Goal: Task Accomplishment & Management: Use online tool/utility

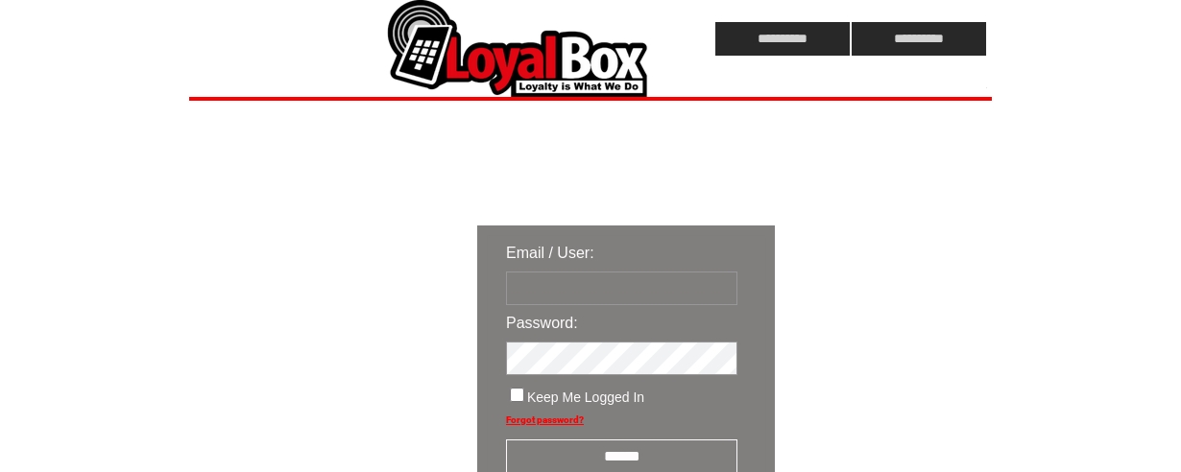
type input "**********"
click at [635, 449] on input "******" at bounding box center [621, 457] width 231 height 34
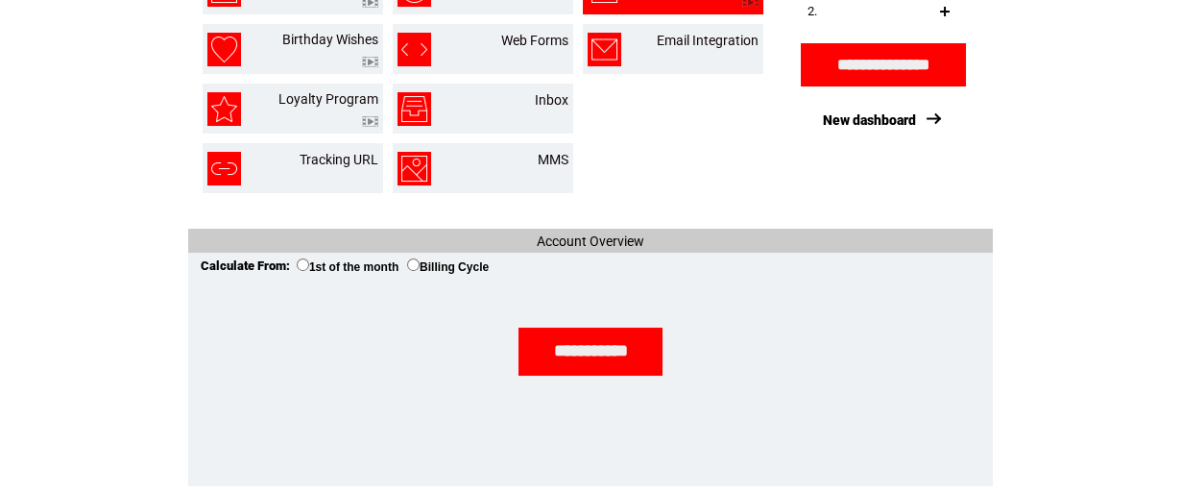
scroll to position [128, 0]
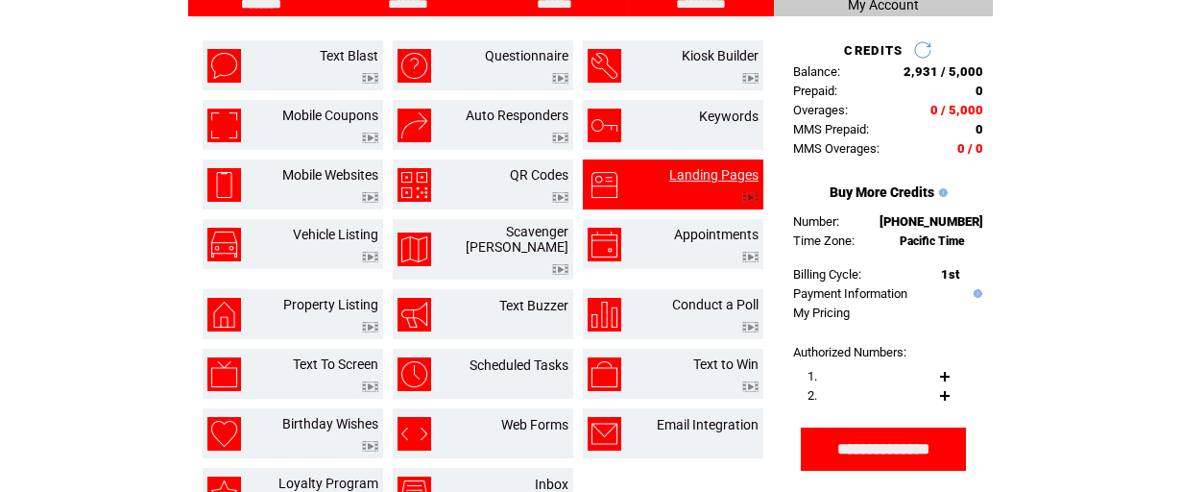
click at [699, 168] on link "Landing Pages" at bounding box center [713, 174] width 89 height 15
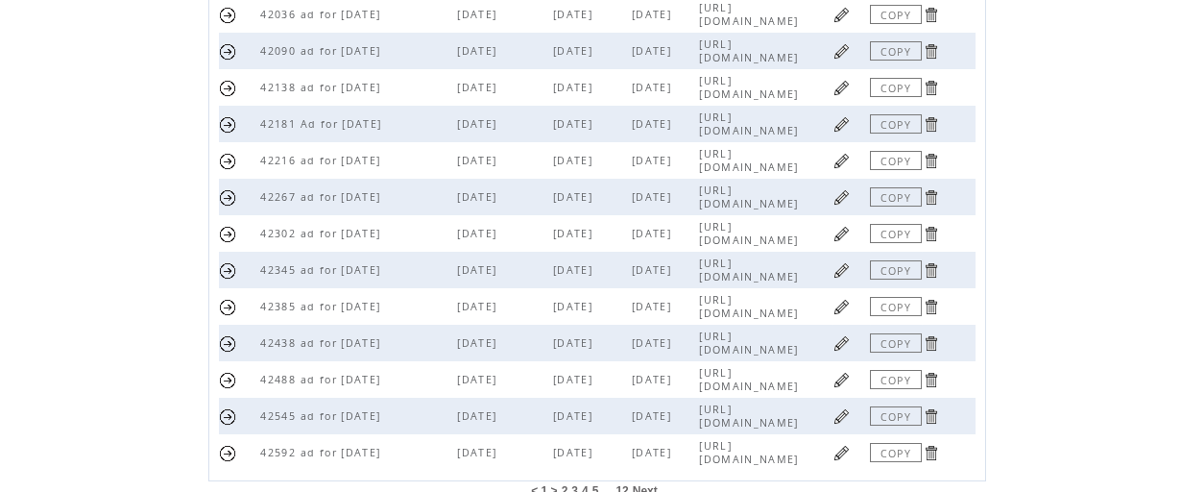
scroll to position [651, 0]
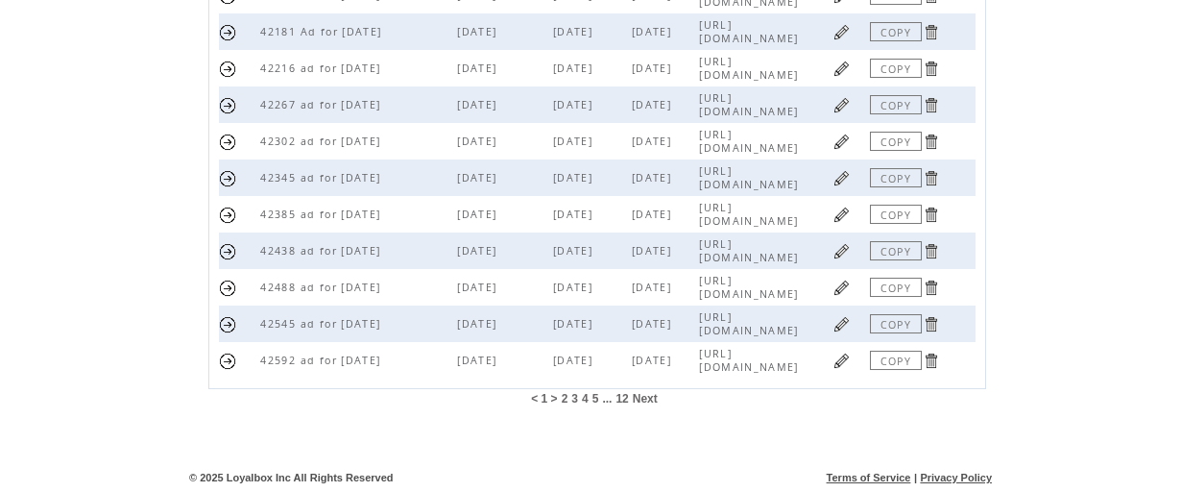
click at [620, 399] on span "12" at bounding box center [622, 398] width 12 height 13
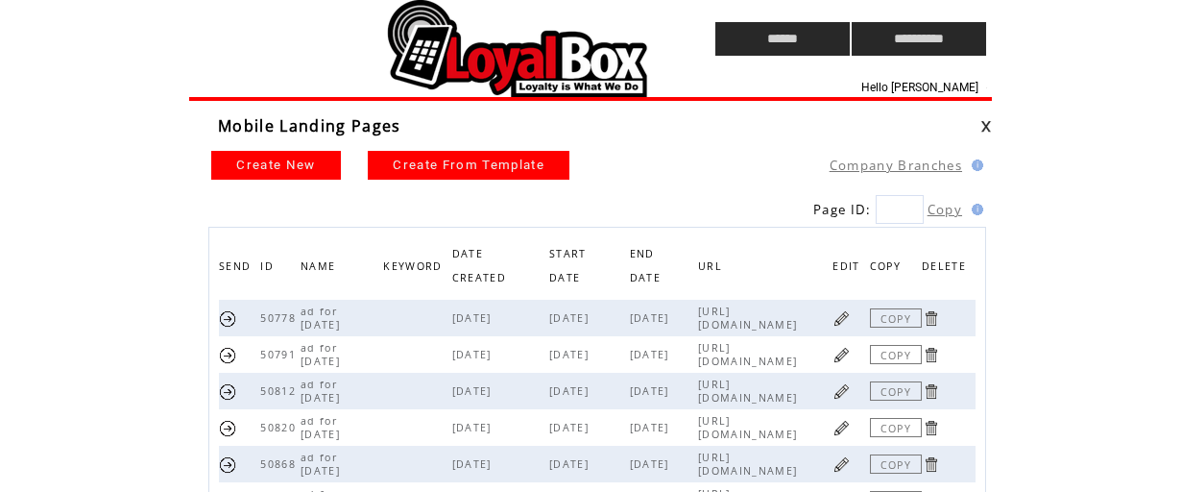
scroll to position [433, 0]
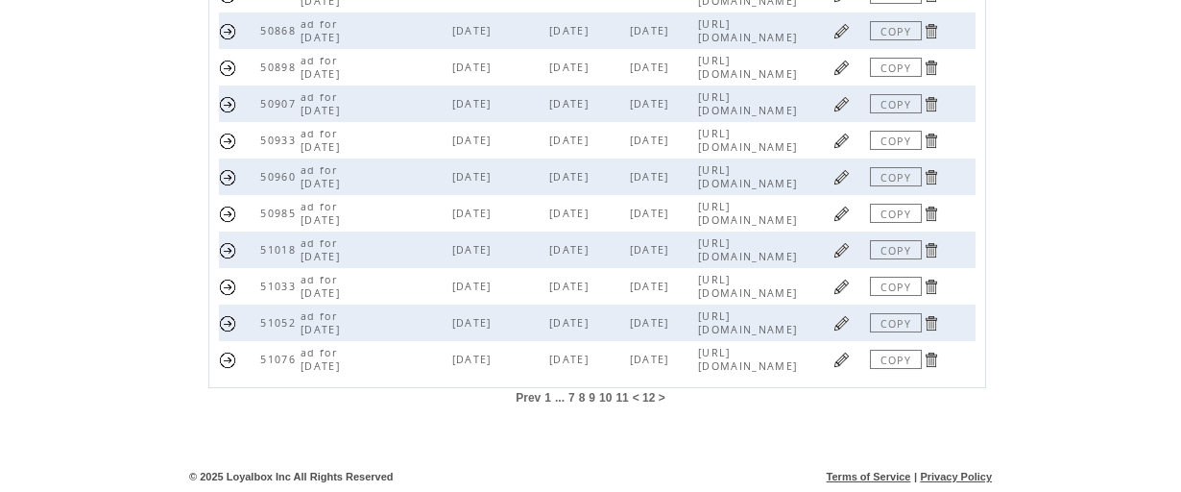
click at [884, 359] on link "COPY" at bounding box center [896, 359] width 52 height 19
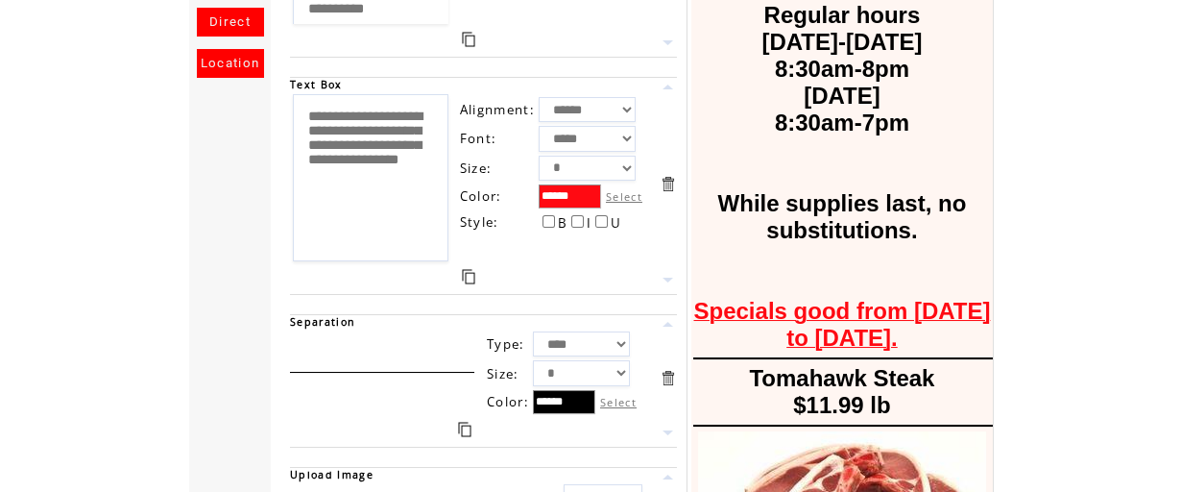
scroll to position [512, 0]
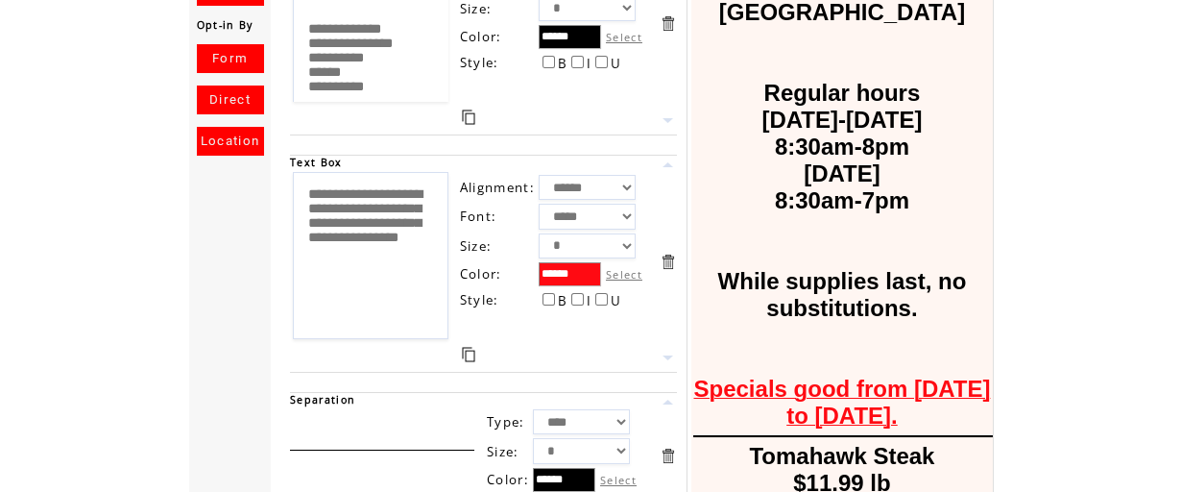
click at [404, 240] on textarea "**********" at bounding box center [371, 255] width 156 height 167
click at [327, 294] on textarea "**********" at bounding box center [371, 255] width 156 height 167
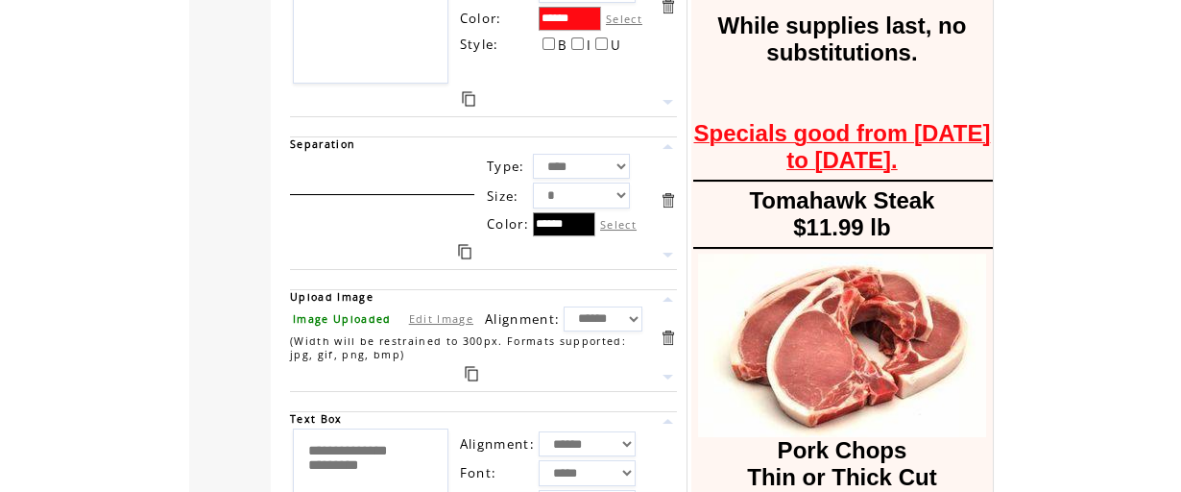
scroll to position [896, 0]
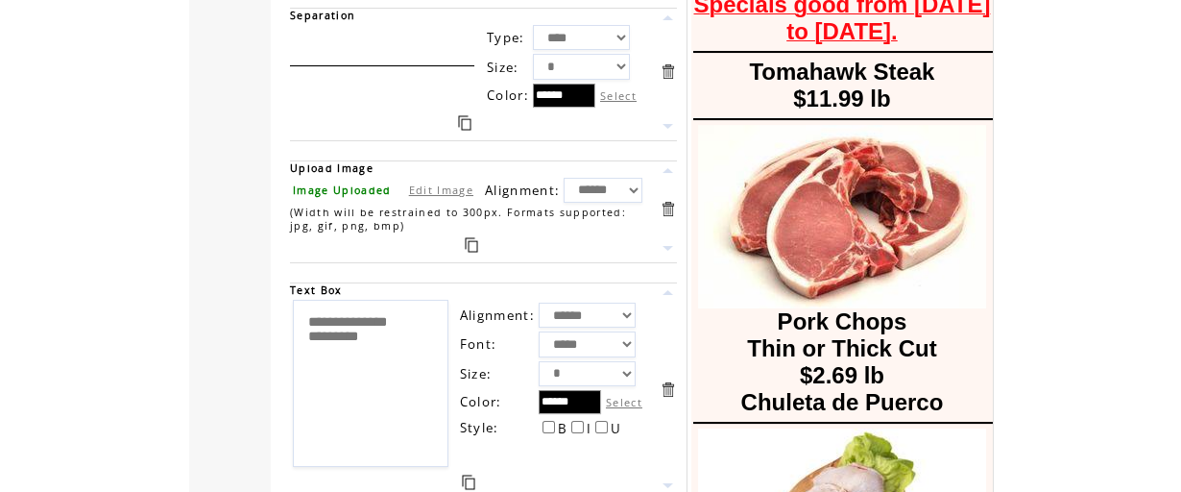
type textarea "**********"
click at [475, 241] on link at bounding box center [471, 244] width 13 height 15
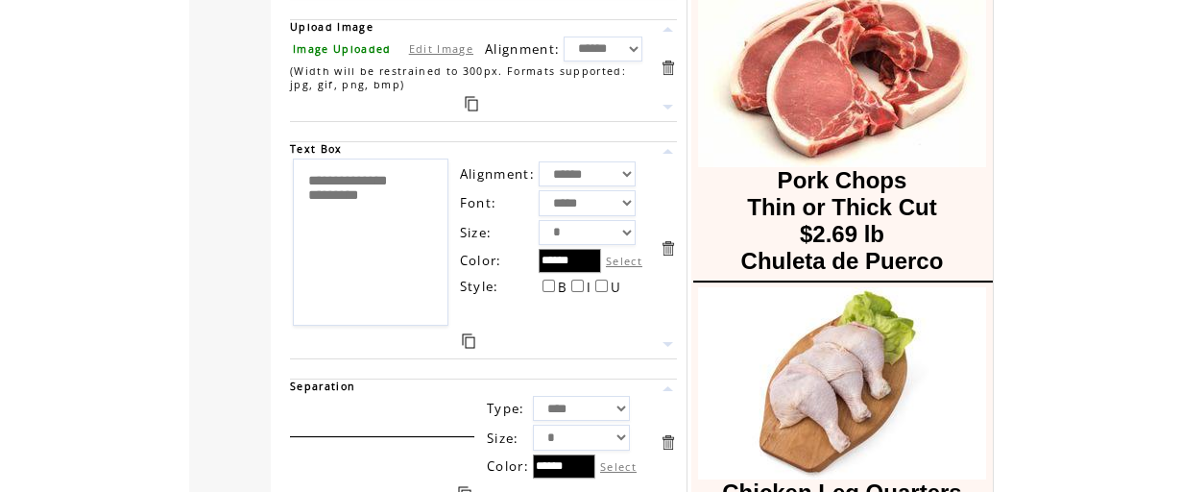
scroll to position [1152, 0]
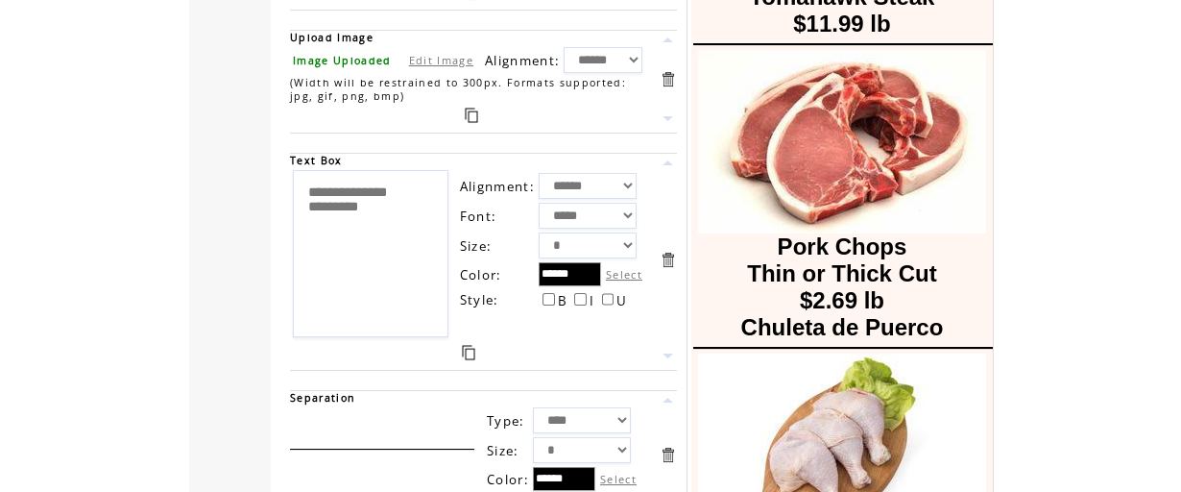
click at [473, 350] on link at bounding box center [468, 352] width 13 height 15
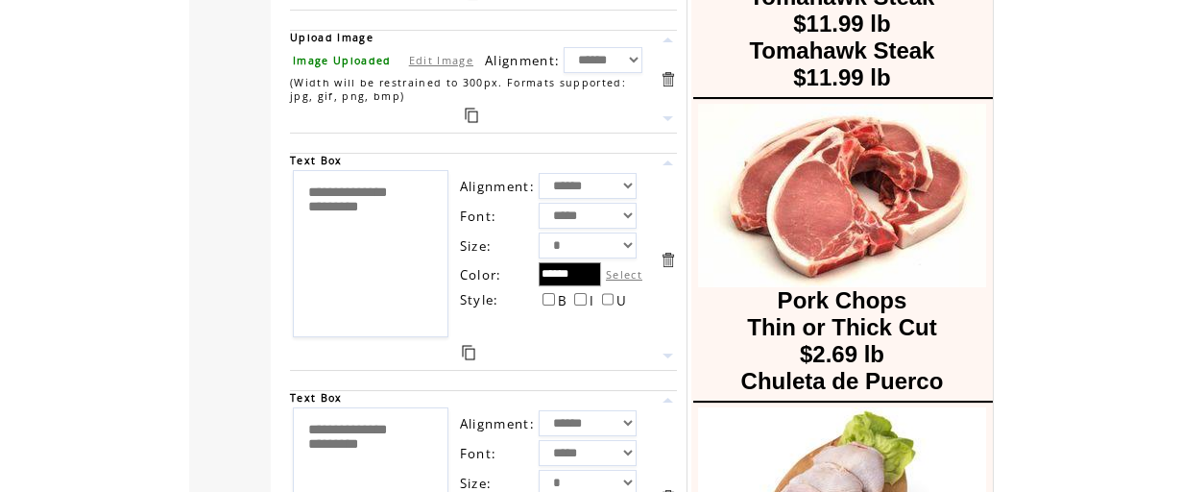
click at [665, 115] on link at bounding box center [668, 118] width 18 height 18
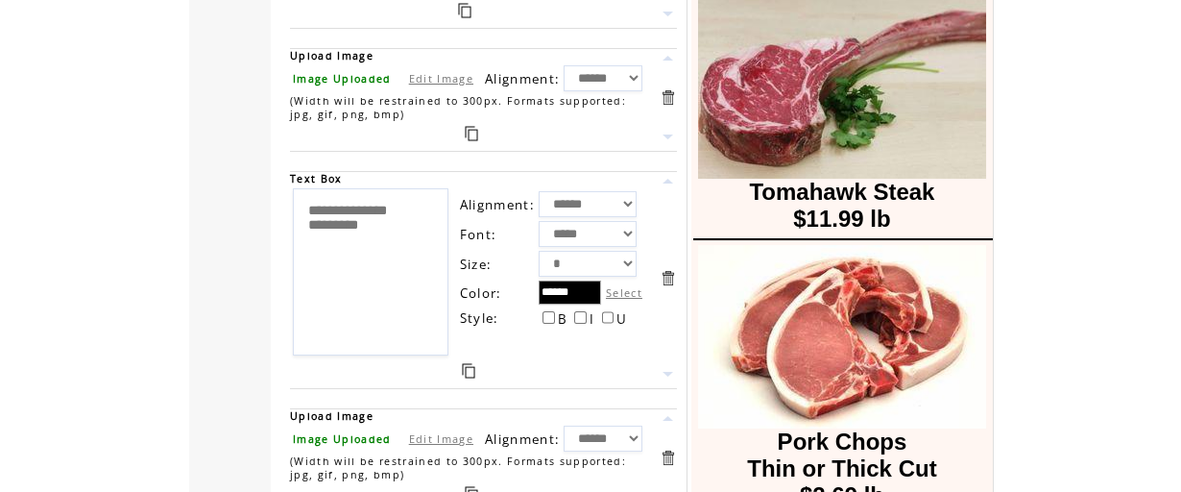
scroll to position [896, 0]
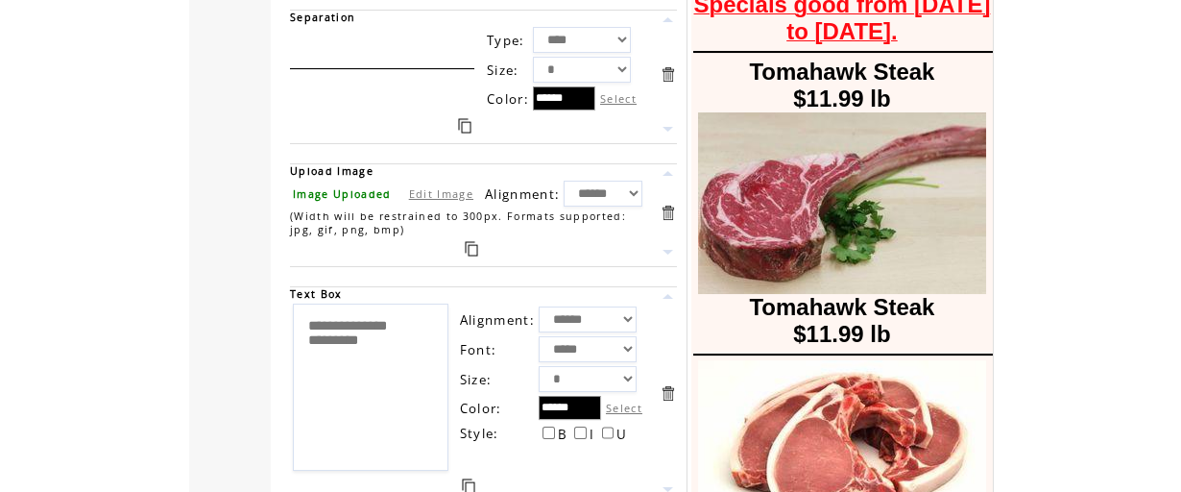
click at [432, 198] on table "Image Uploaded Edit Image" at bounding box center [383, 193] width 186 height 20
click at [432, 190] on link "Edit Image" at bounding box center [441, 193] width 64 height 14
click at [333, 194] on input "file" at bounding box center [364, 193] width 144 height 20
type input "**********"
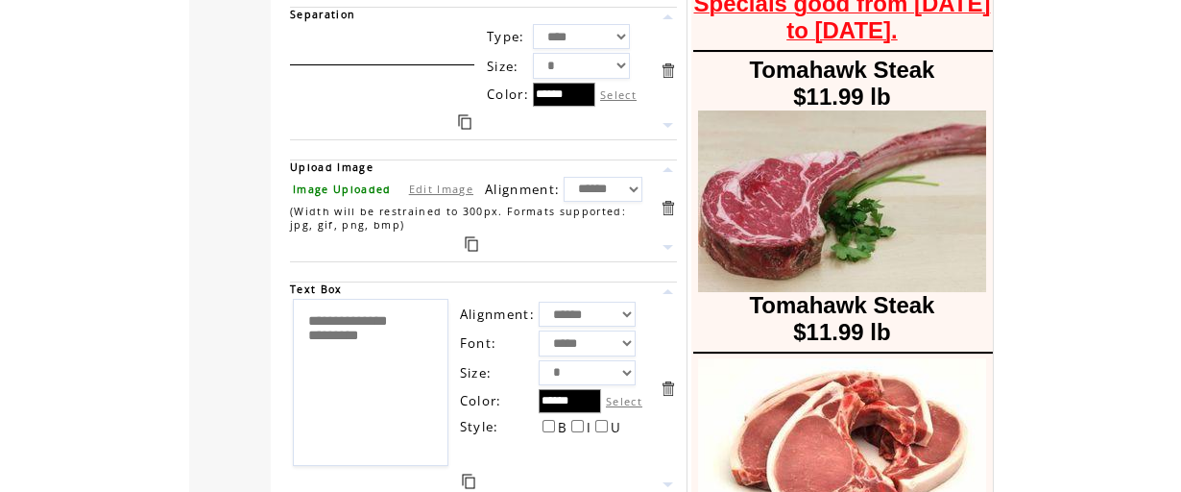
scroll to position [896, 0]
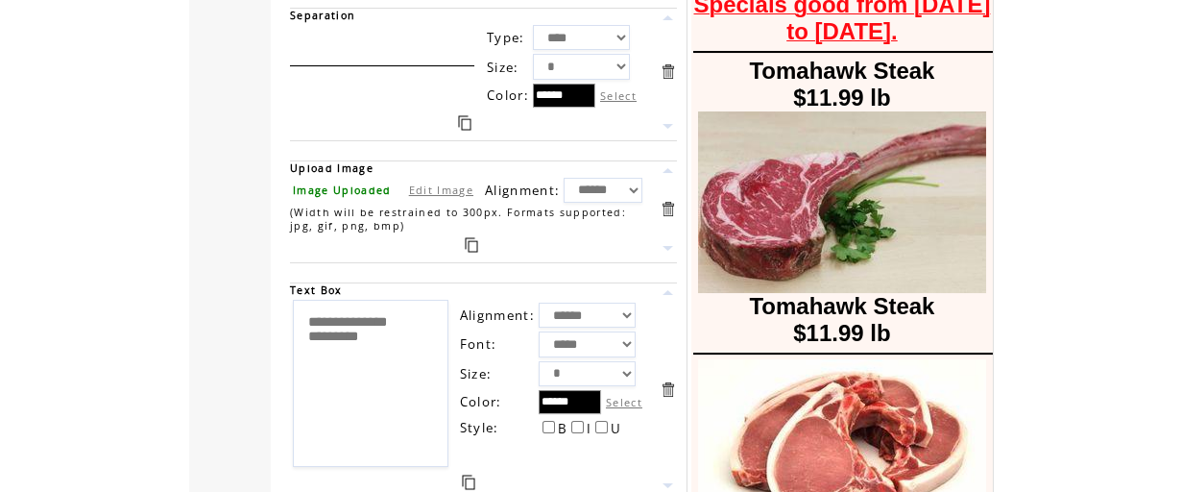
click at [470, 244] on link at bounding box center [471, 244] width 13 height 15
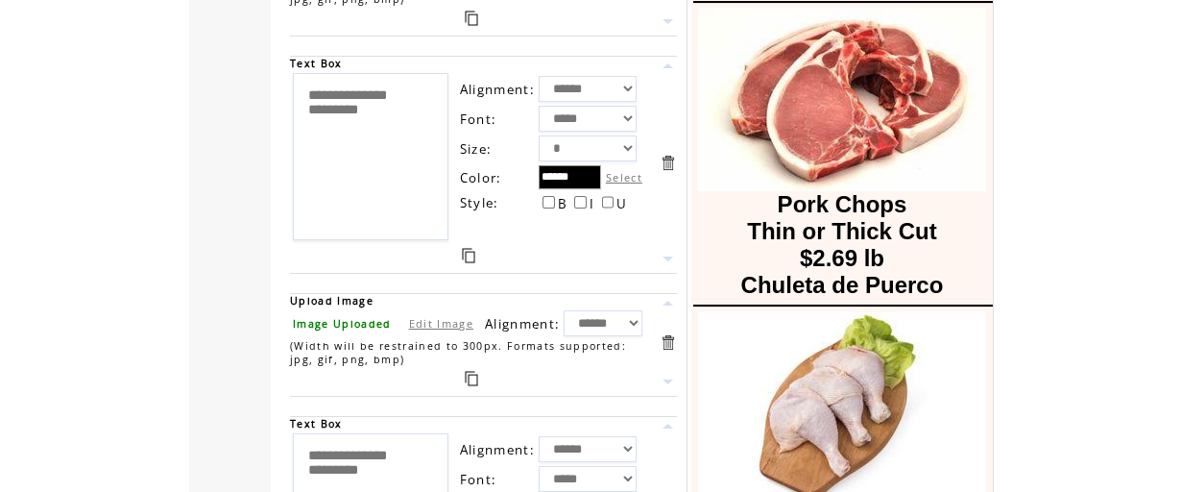
scroll to position [1280, 0]
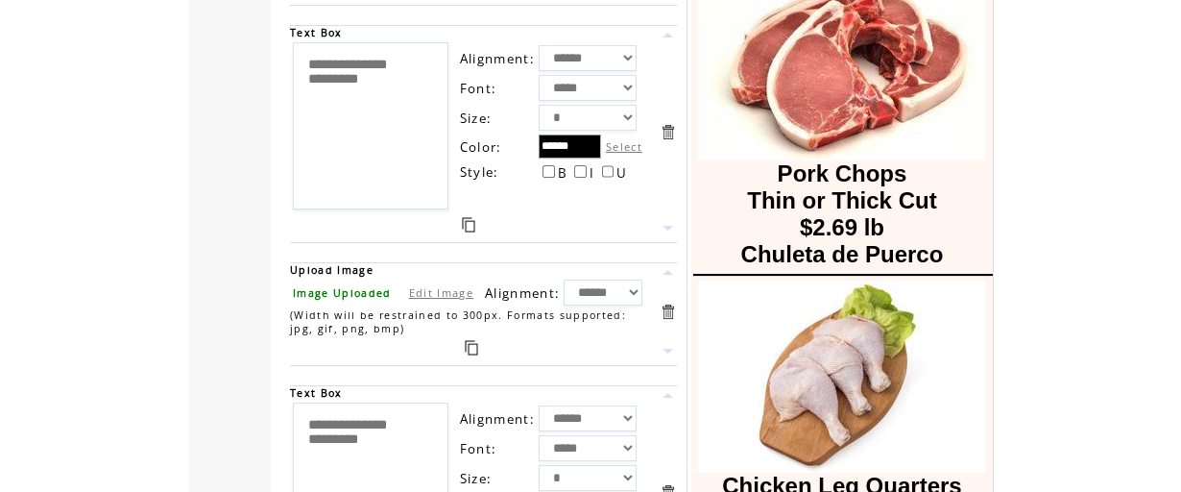
click at [472, 220] on link at bounding box center [468, 224] width 13 height 15
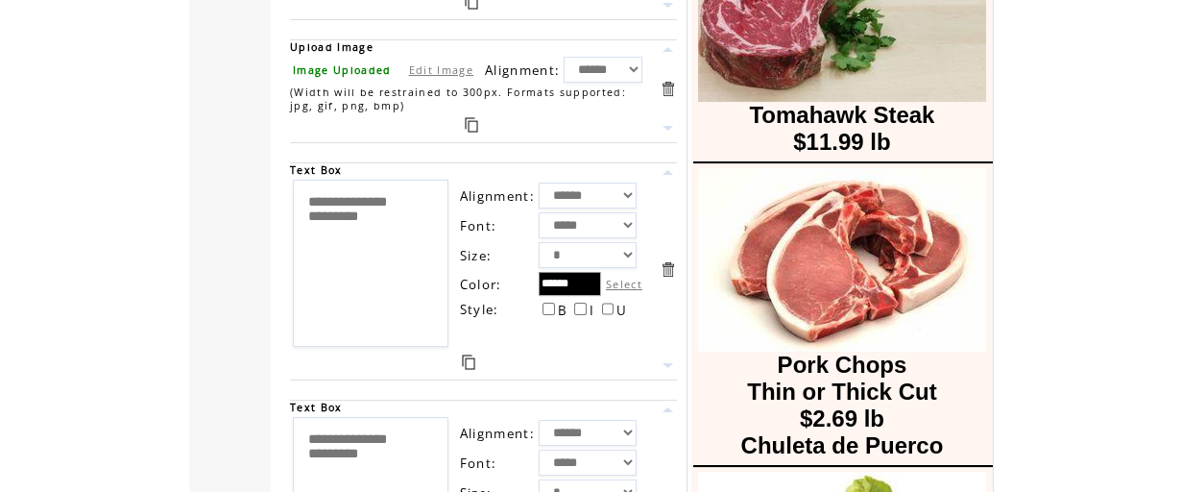
scroll to position [896, 0]
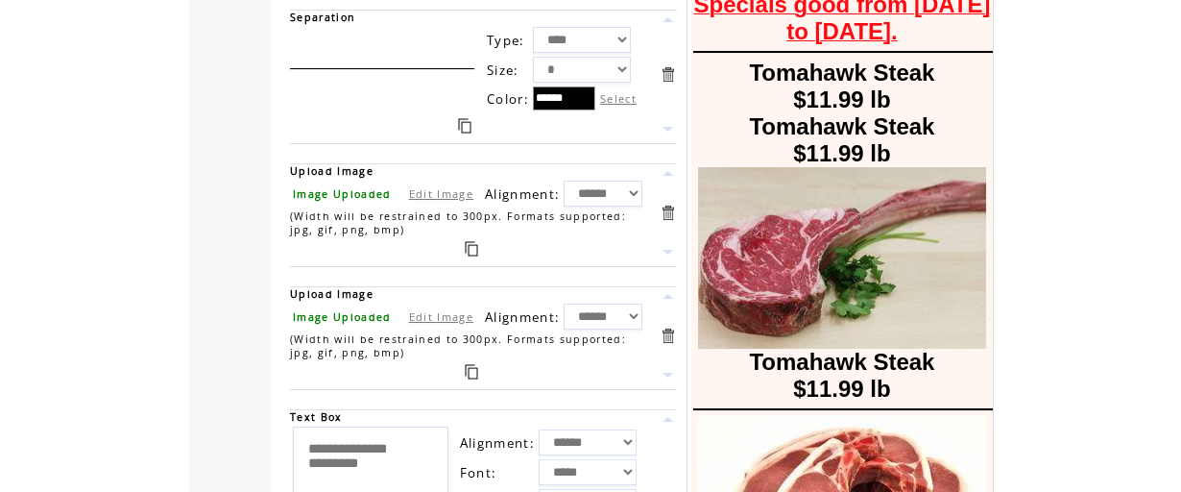
click at [668, 369] on link at bounding box center [668, 375] width 18 height 18
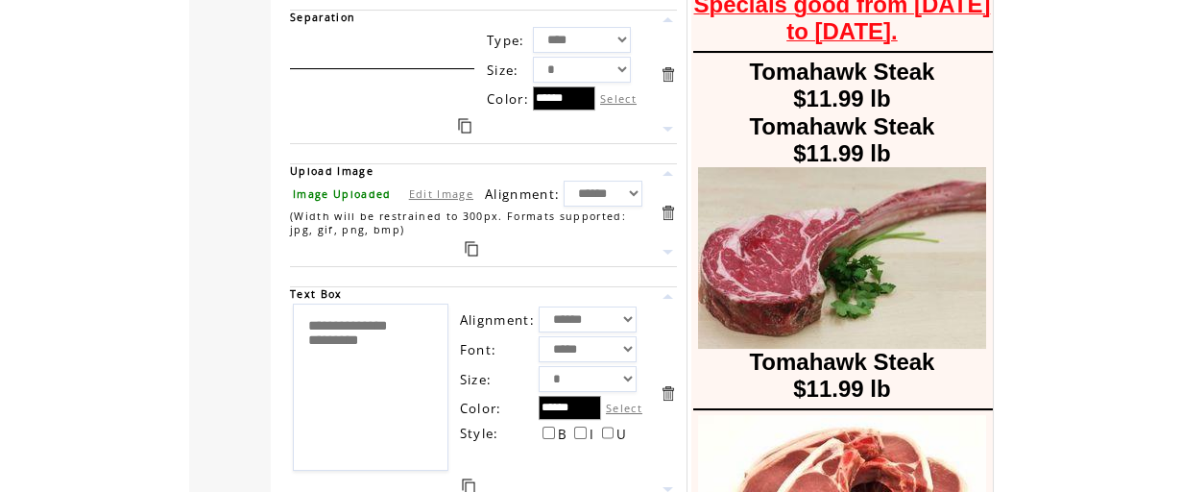
click at [443, 189] on link "Edit Image" at bounding box center [441, 193] width 64 height 14
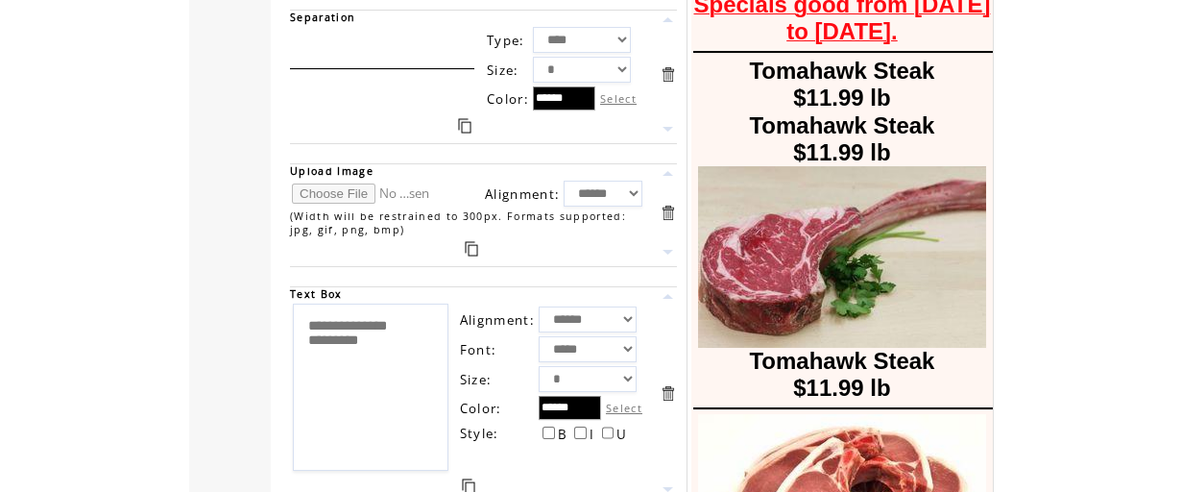
click at [336, 191] on input "file" at bounding box center [364, 193] width 144 height 20
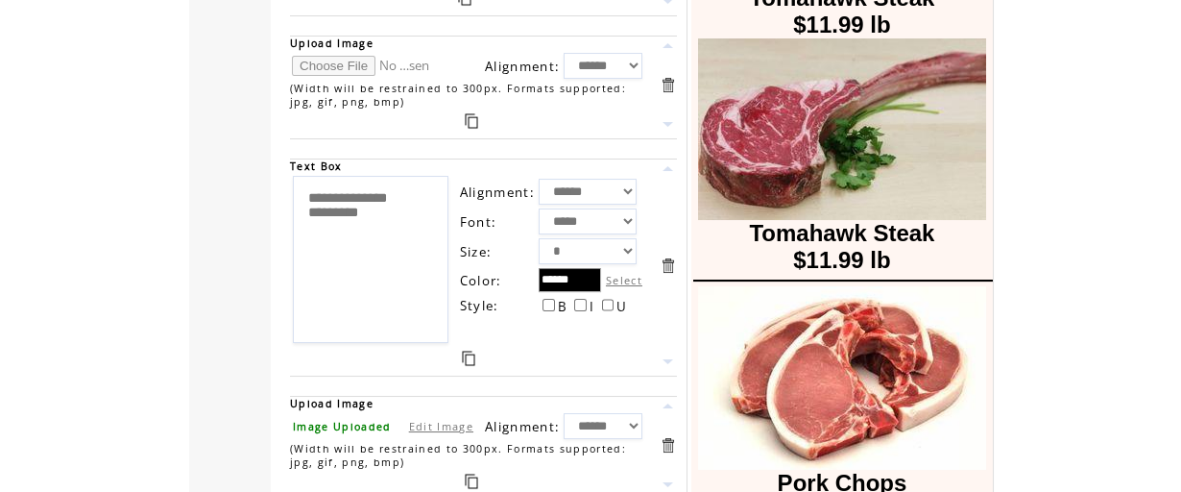
scroll to position [767, 0]
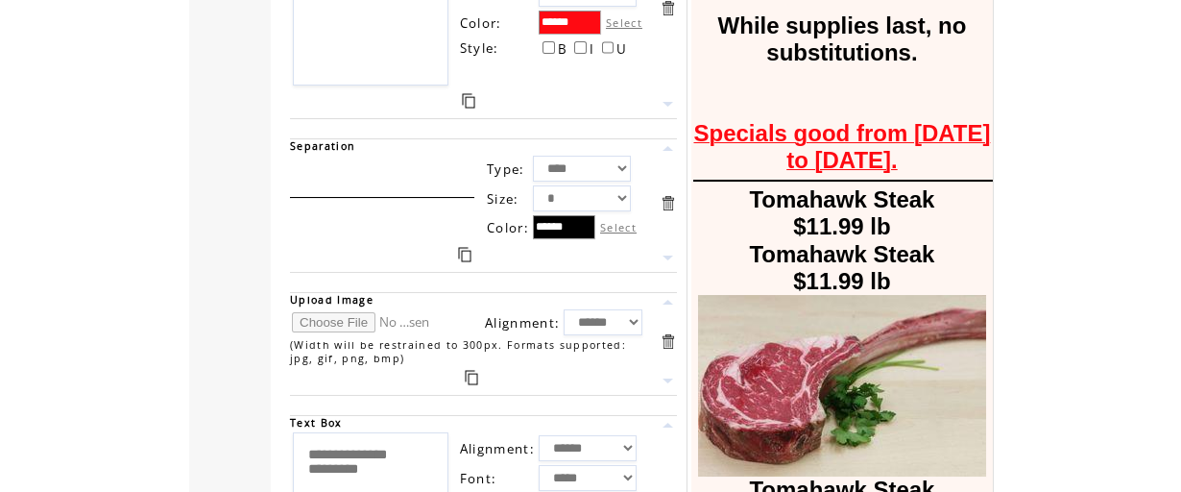
click at [356, 322] on input "file" at bounding box center [364, 322] width 144 height 20
type input "**********"
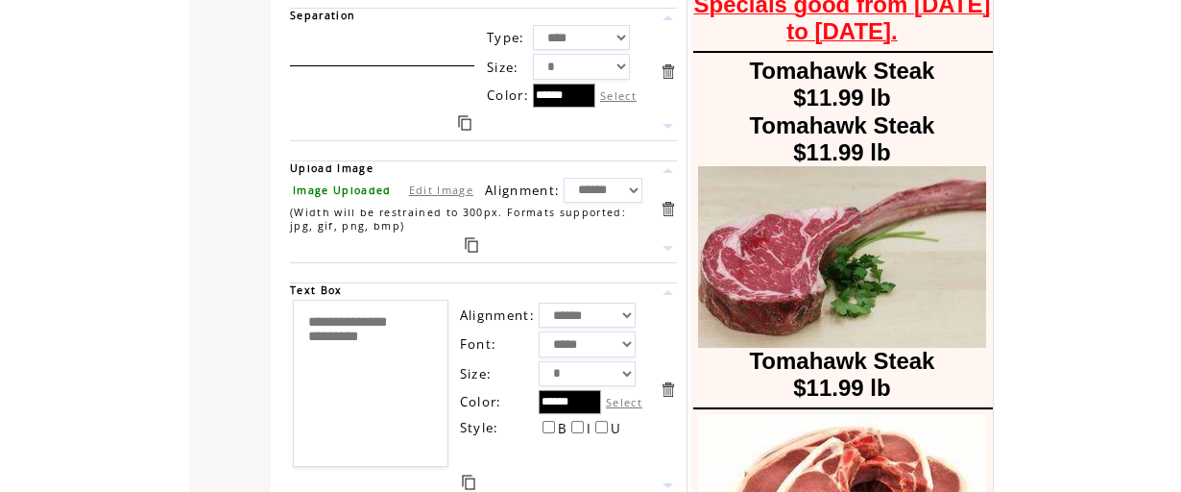
scroll to position [1152, 0]
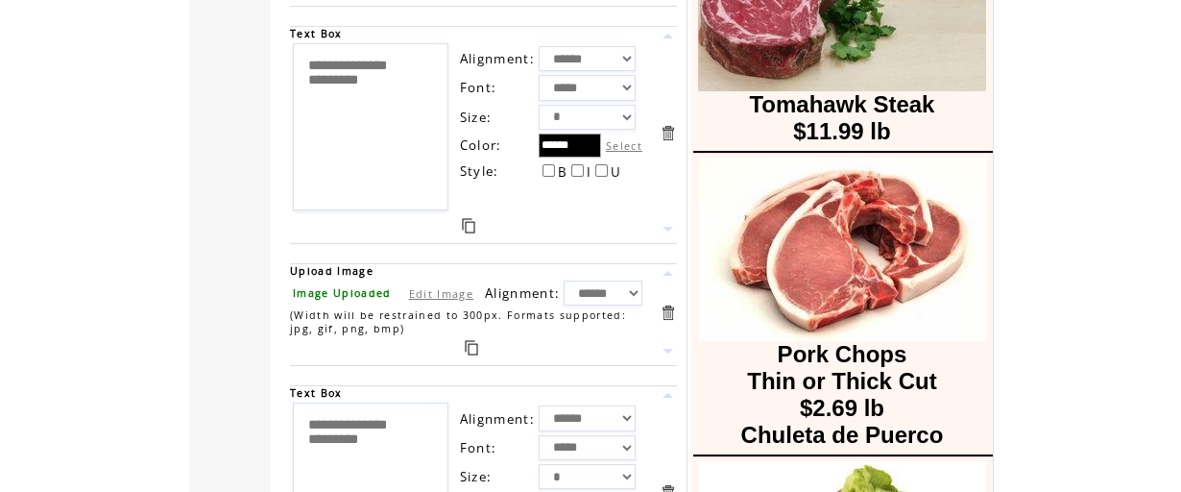
click at [436, 296] on link "Edit Image" at bounding box center [441, 293] width 64 height 14
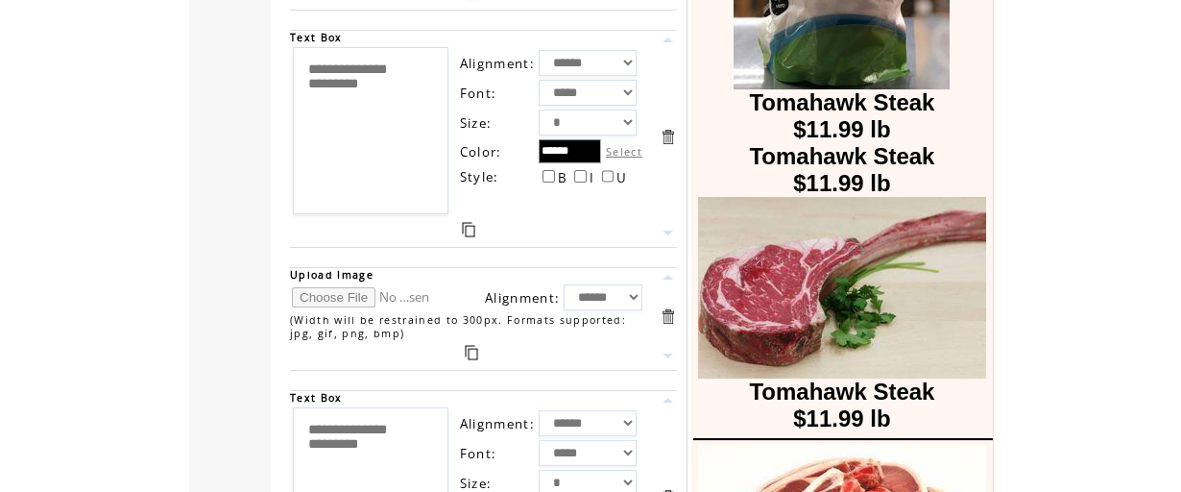
click at [337, 295] on input "file" at bounding box center [364, 297] width 144 height 20
type input "**********"
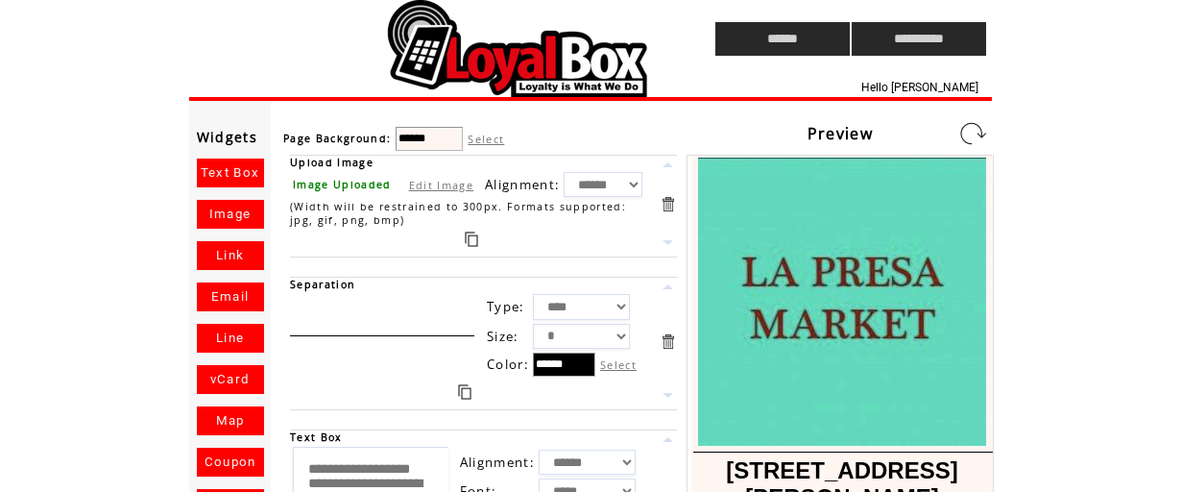
click at [971, 127] on link at bounding box center [972, 133] width 31 height 31
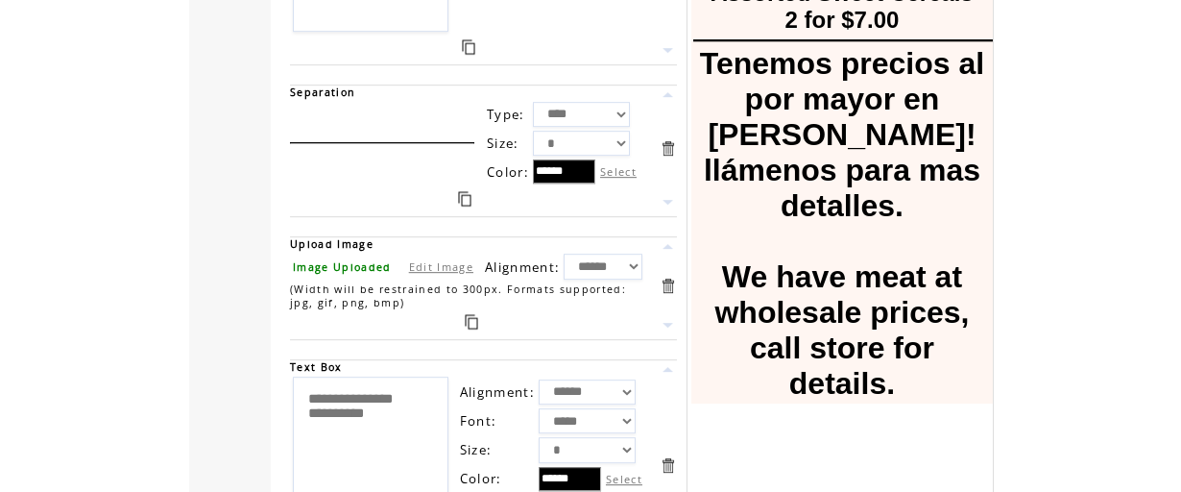
scroll to position [4865, 0]
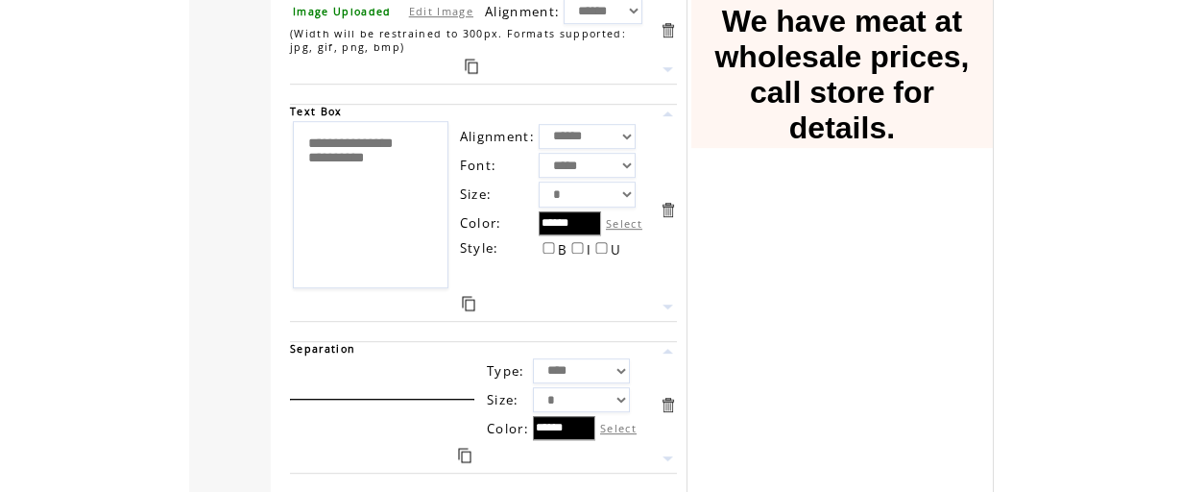
click at [675, 30] on link at bounding box center [668, 30] width 18 height 18
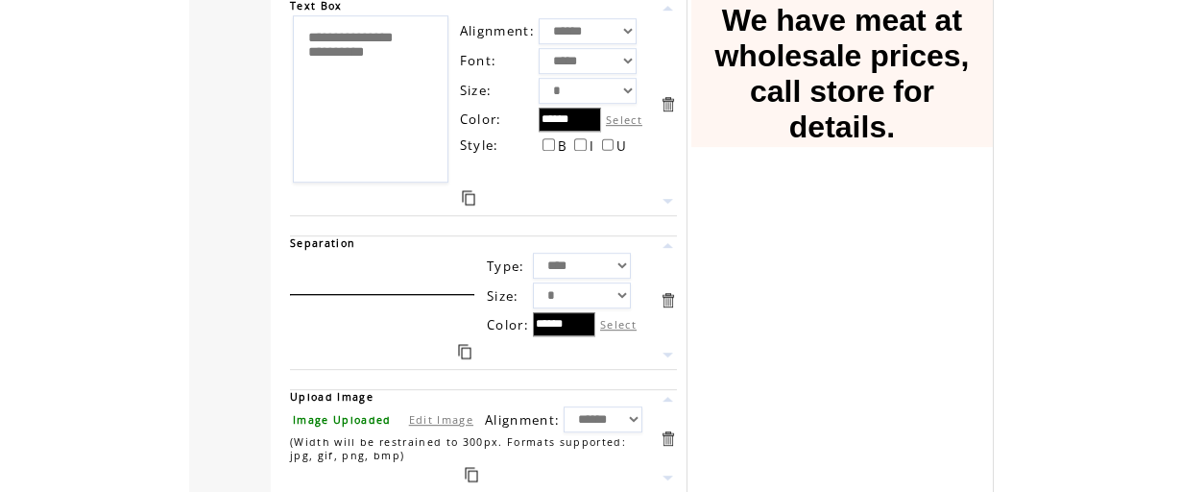
click at [673, 95] on link at bounding box center [668, 104] width 18 height 18
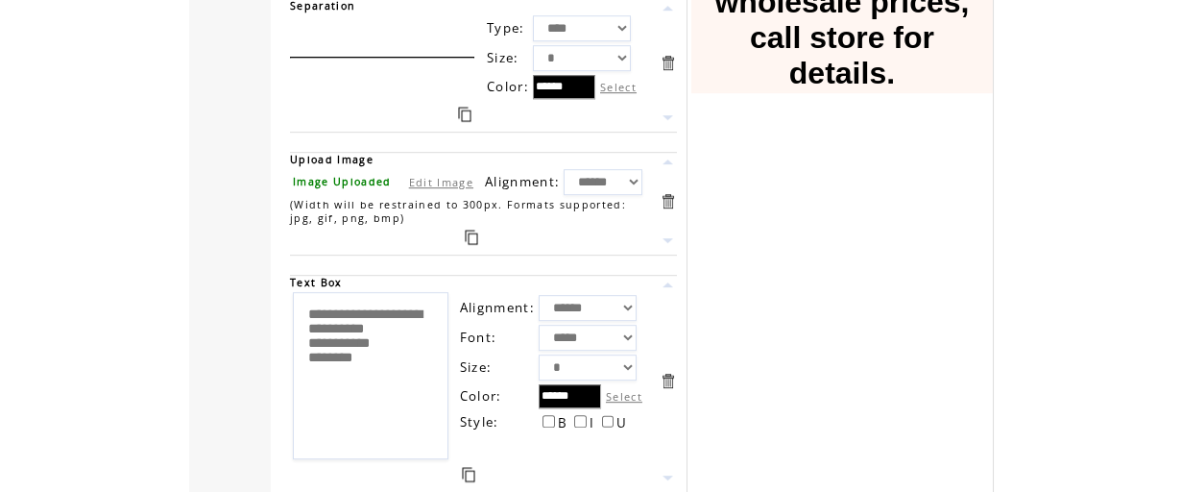
click at [671, 54] on link at bounding box center [668, 63] width 18 height 18
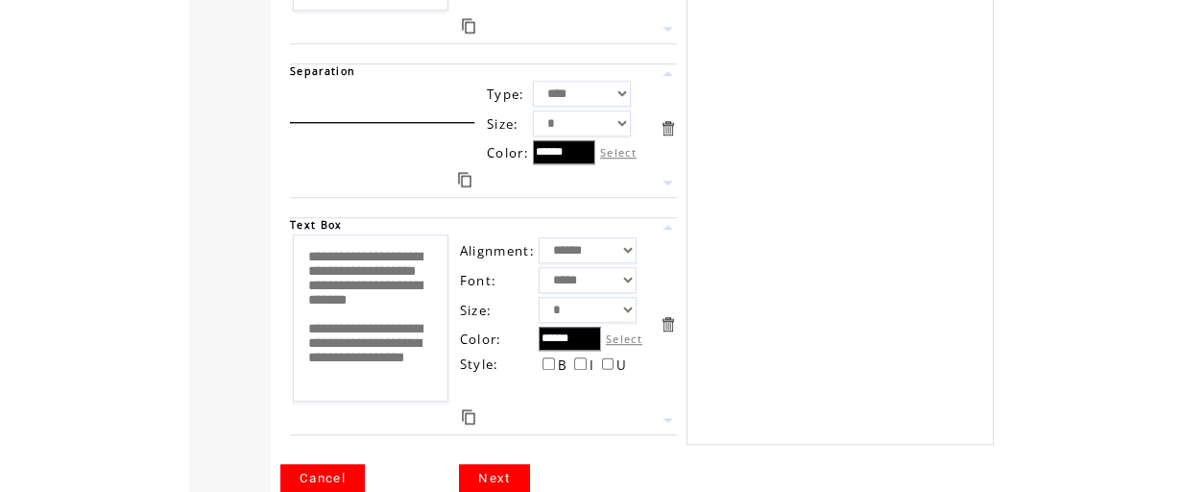
scroll to position [6208, 0]
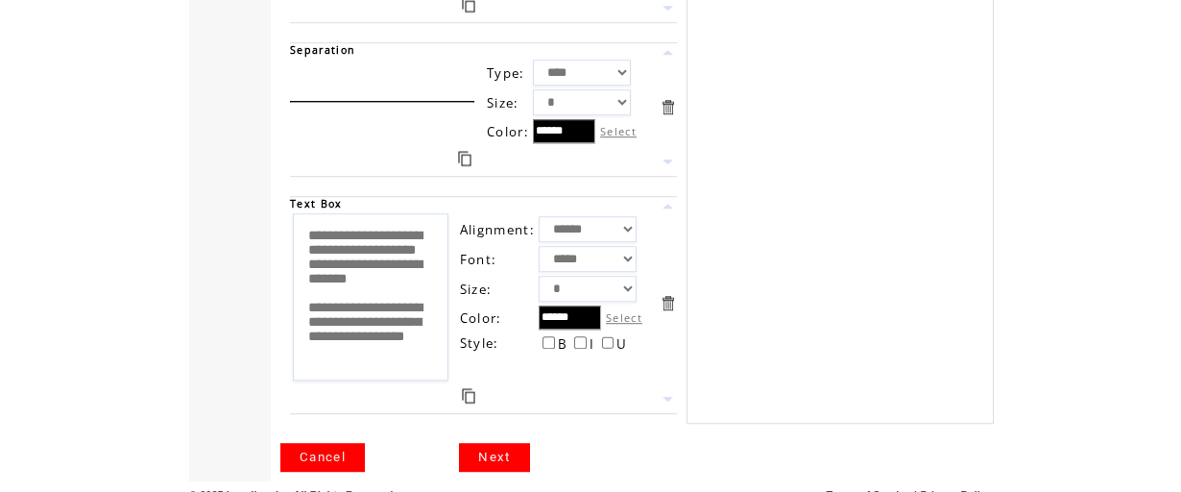
click at [513, 443] on link "Next" at bounding box center [494, 457] width 70 height 29
